Goal: Task Accomplishment & Management: Manage account settings

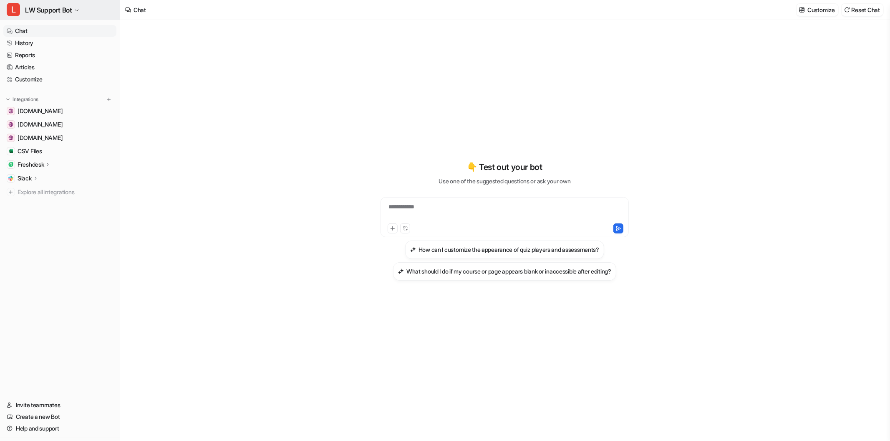
click at [70, 8] on span "LW Support Bot" at bounding box center [48, 10] width 47 height 12
click at [48, 73] on link "Settings" at bounding box center [66, 77] width 115 height 14
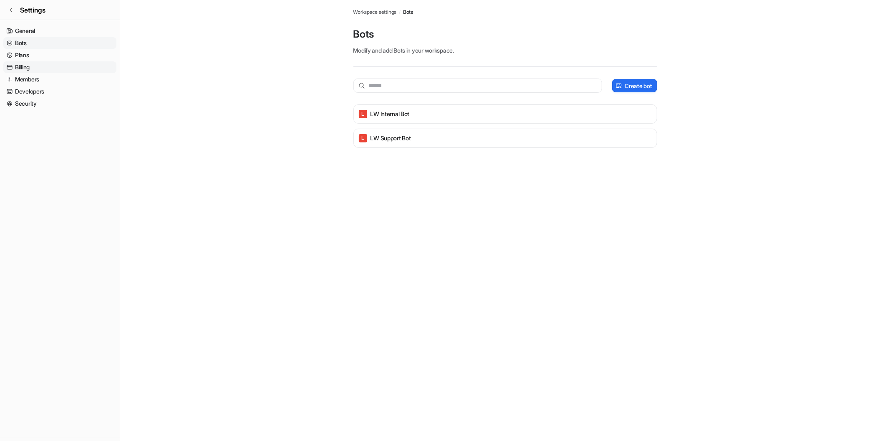
click at [35, 68] on link "Billing" at bounding box center [59, 67] width 113 height 12
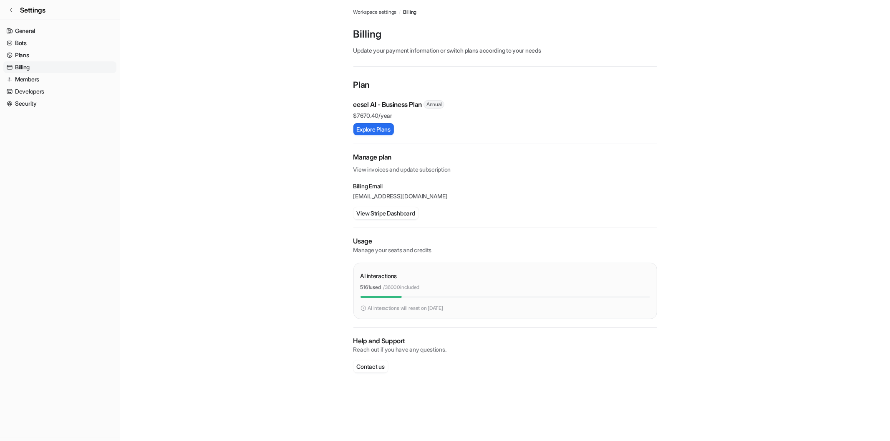
drag, startPoint x: 427, startPoint y: 286, endPoint x: 360, endPoint y: 288, distance: 67.2
click at [360, 288] on div "AI interactions 5161 used / 36000 included AI interactions will reset on [DATE]" at bounding box center [506, 291] width 304 height 56
copy div "5161 used / 36000 included"
